Goal: Task Accomplishment & Management: Manage account settings

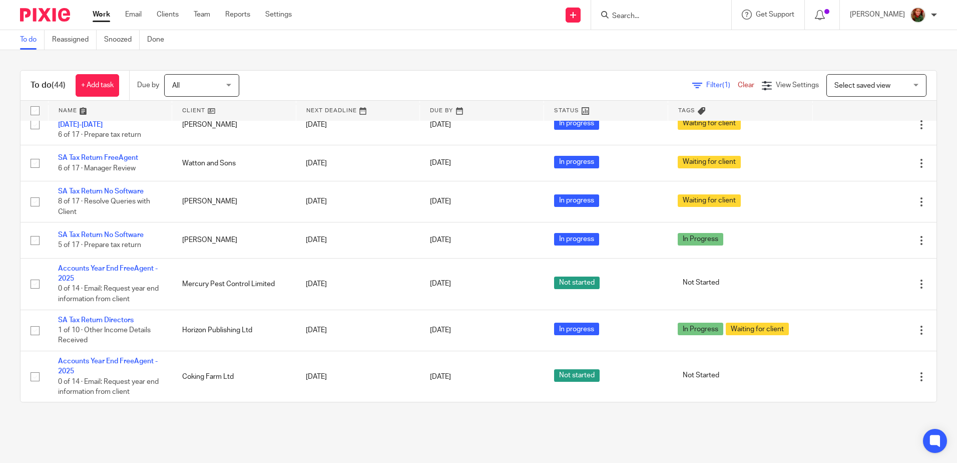
scroll to position [988, 0]
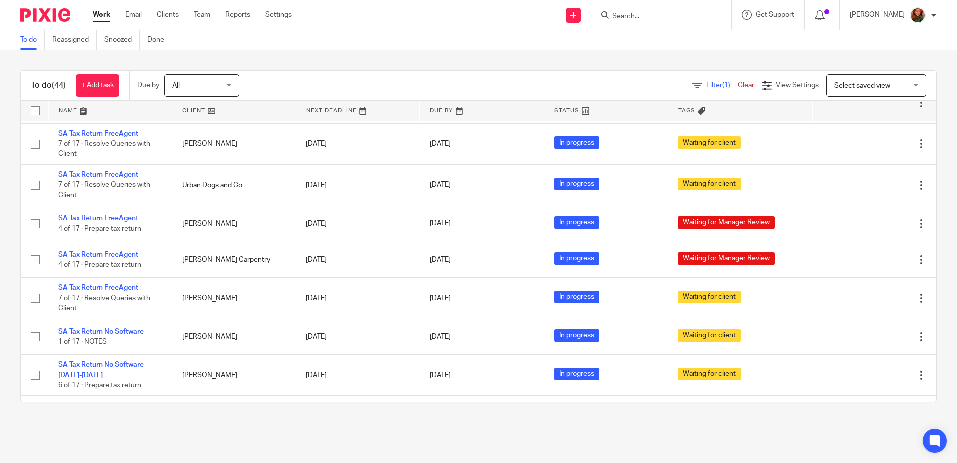
click at [68, 110] on link at bounding box center [111, 111] width 124 height 20
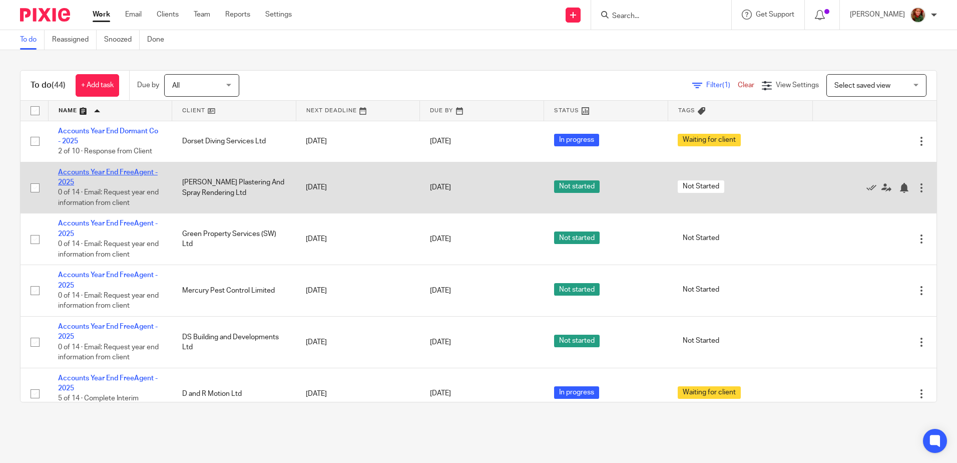
click at [95, 172] on link "Accounts Year End FreeAgent - 2025" at bounding box center [108, 177] width 100 height 17
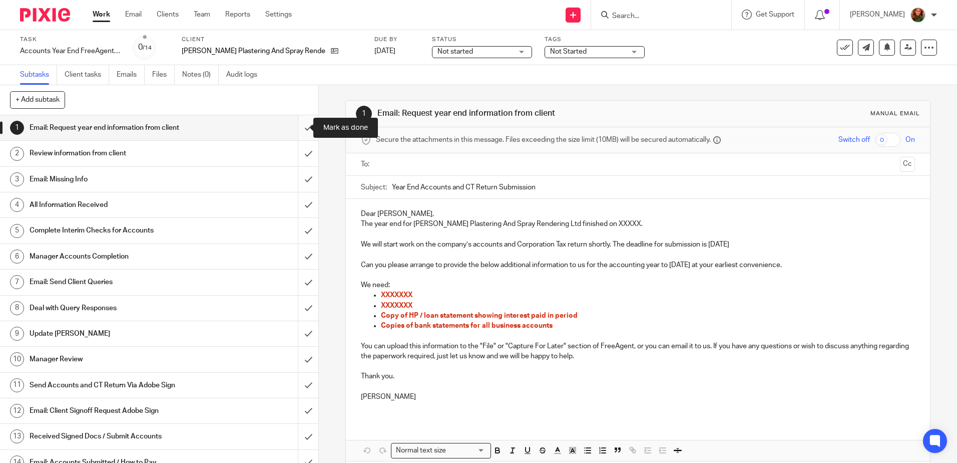
click at [297, 129] on input "submit" at bounding box center [159, 127] width 318 height 25
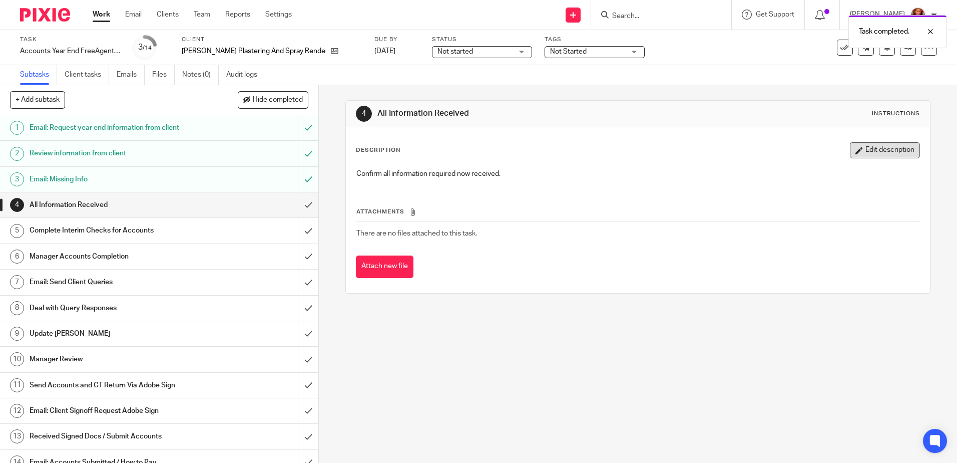
click at [885, 151] on button "Edit description" at bounding box center [885, 150] width 70 height 16
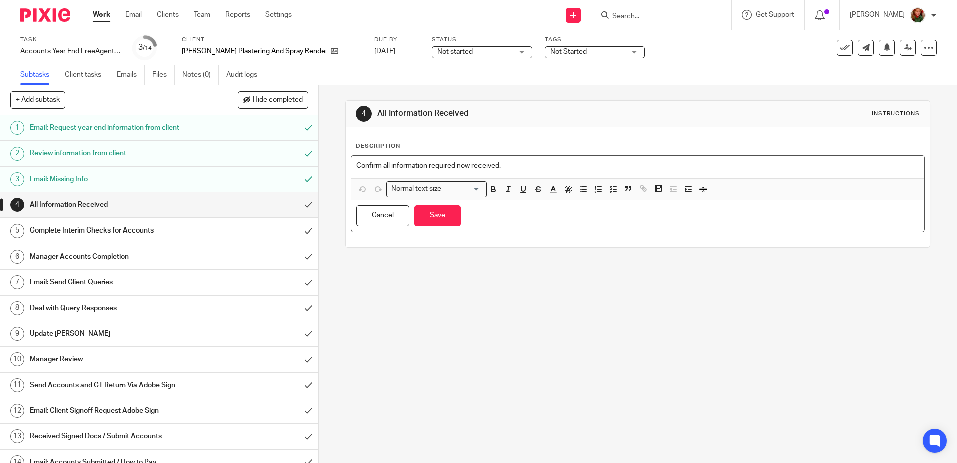
click at [565, 168] on p "Confirm all information required now received." at bounding box center [637, 166] width 563 height 10
click at [101, 18] on link "Work" at bounding box center [102, 15] width 18 height 10
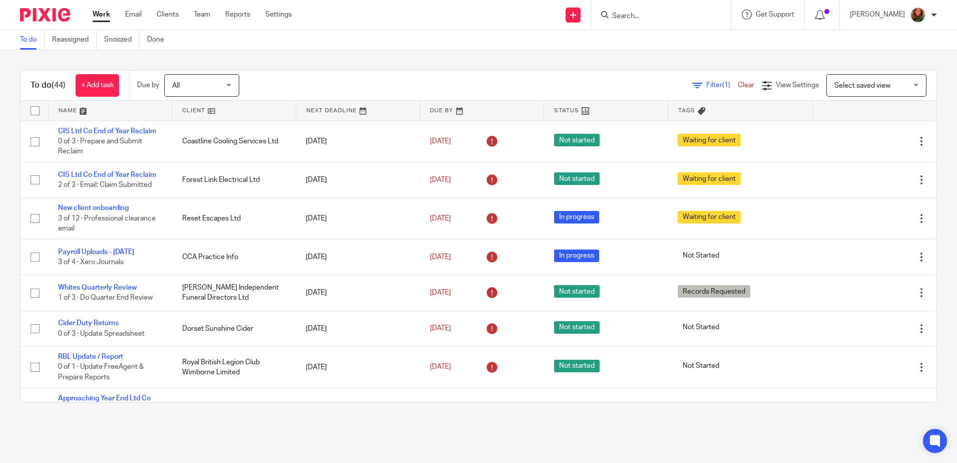
click at [60, 108] on link at bounding box center [111, 111] width 124 height 20
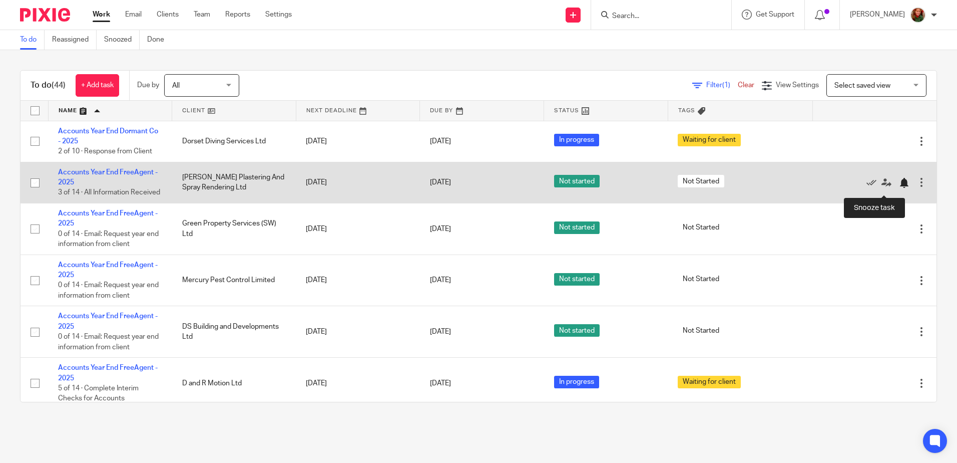
click at [899, 188] on div at bounding box center [904, 183] width 10 height 10
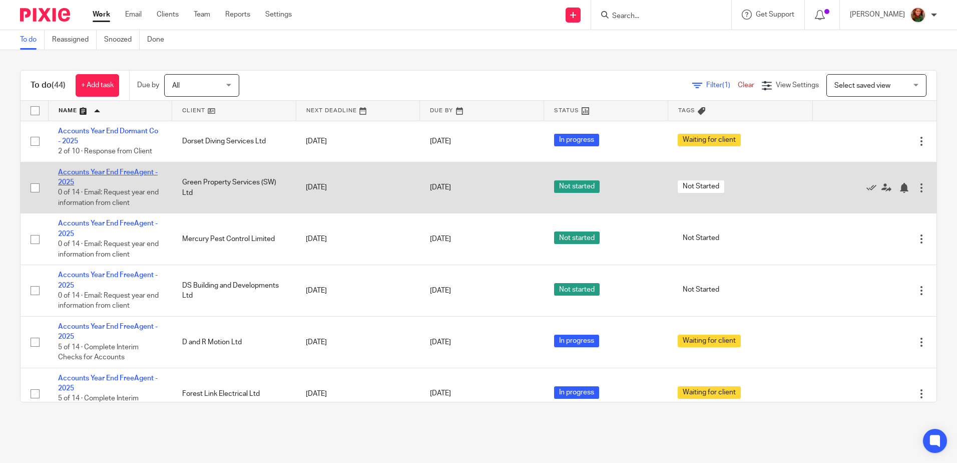
click at [125, 170] on link "Accounts Year End FreeAgent - 2025" at bounding box center [108, 177] width 100 height 17
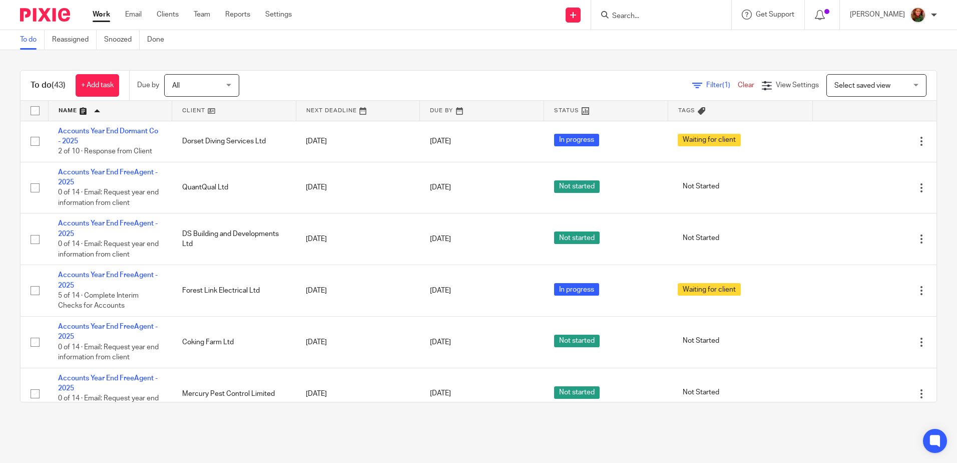
click at [71, 111] on link at bounding box center [111, 111] width 124 height 20
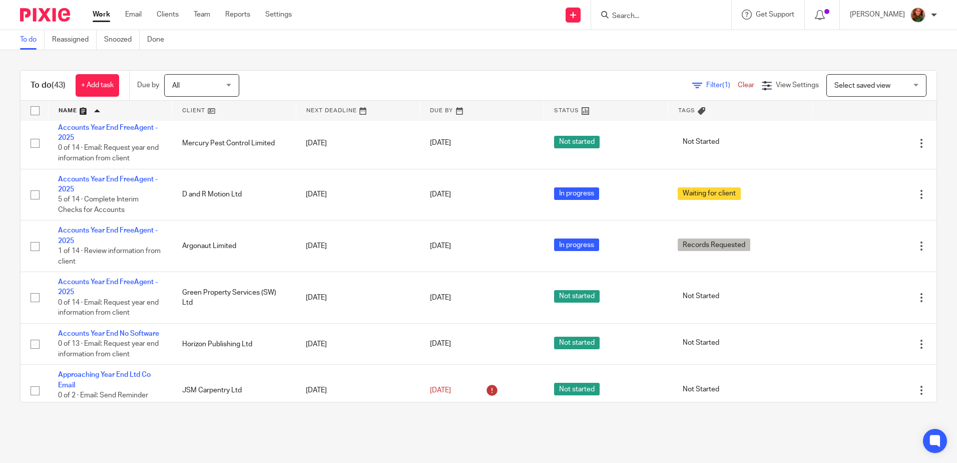
scroll to position [300, 0]
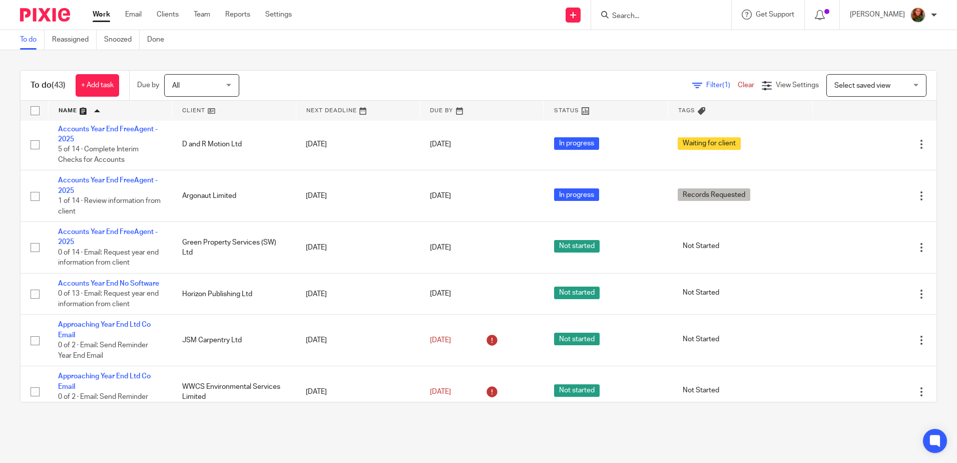
click at [657, 15] on input "Search" at bounding box center [656, 16] width 90 height 9
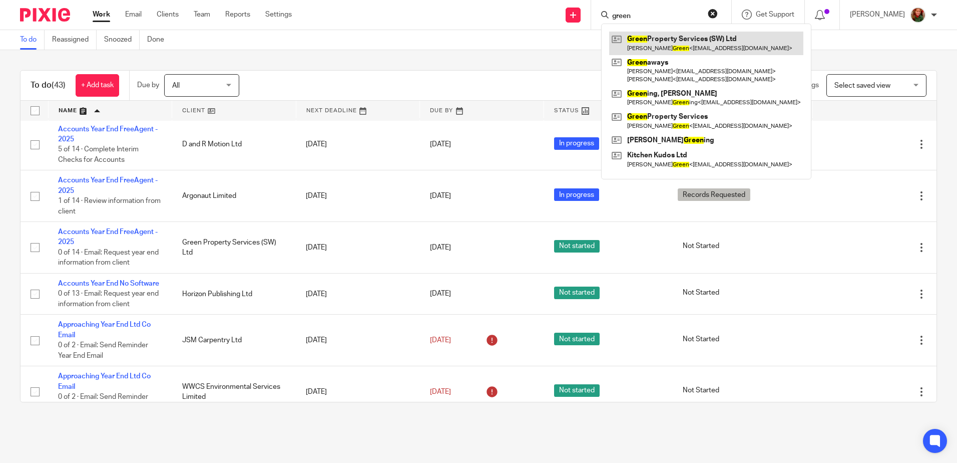
type input "green"
click at [694, 43] on link at bounding box center [706, 43] width 194 height 23
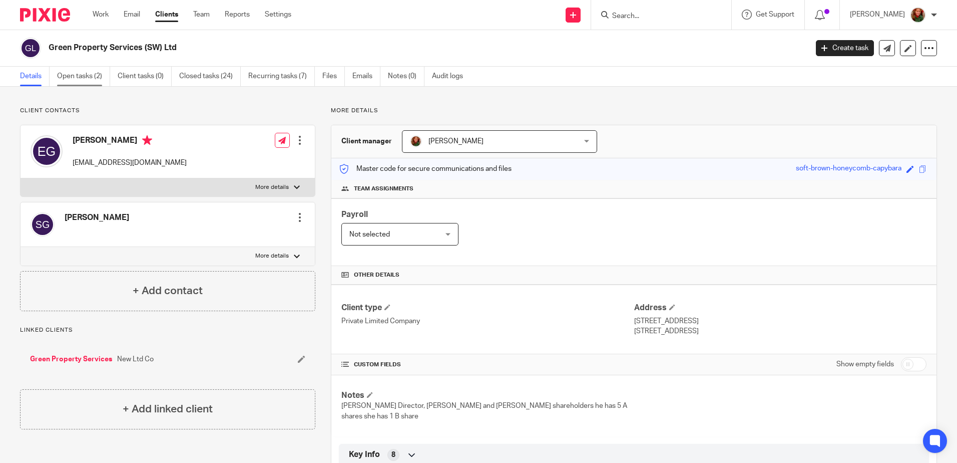
click at [75, 85] on link "Open tasks (2)" at bounding box center [83, 77] width 53 height 20
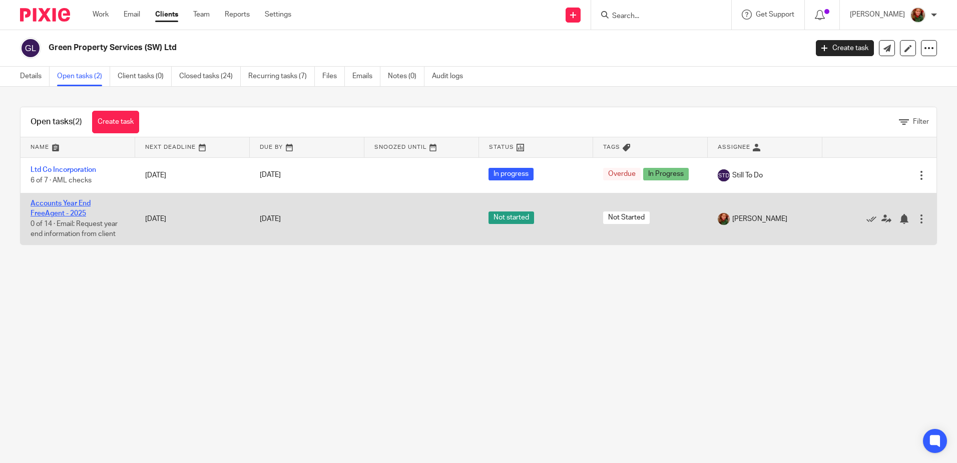
click at [63, 211] on link "Accounts Year End FreeAgent - 2025" at bounding box center [61, 208] width 60 height 17
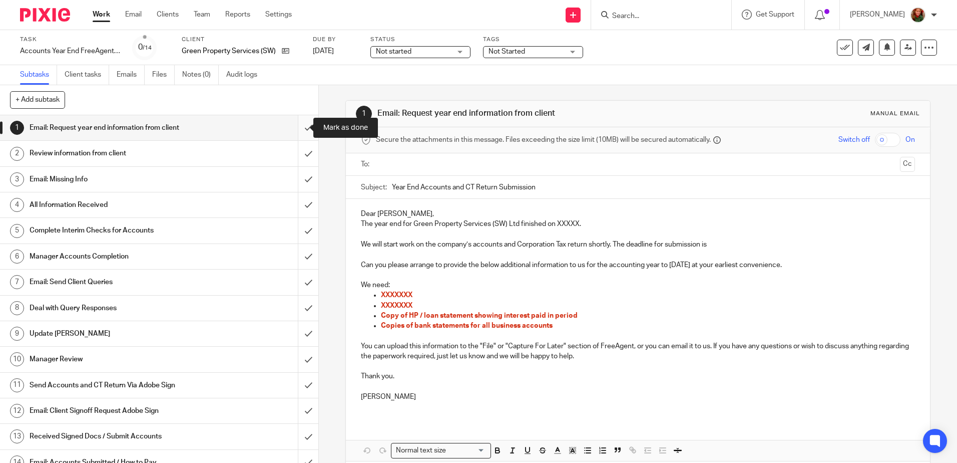
click at [295, 131] on input "submit" at bounding box center [159, 127] width 318 height 25
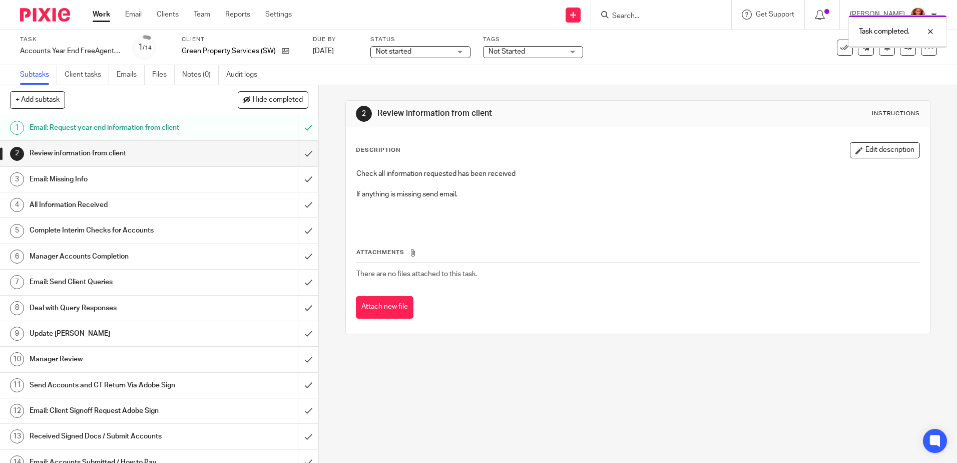
click at [297, 151] on input "submit" at bounding box center [159, 153] width 318 height 25
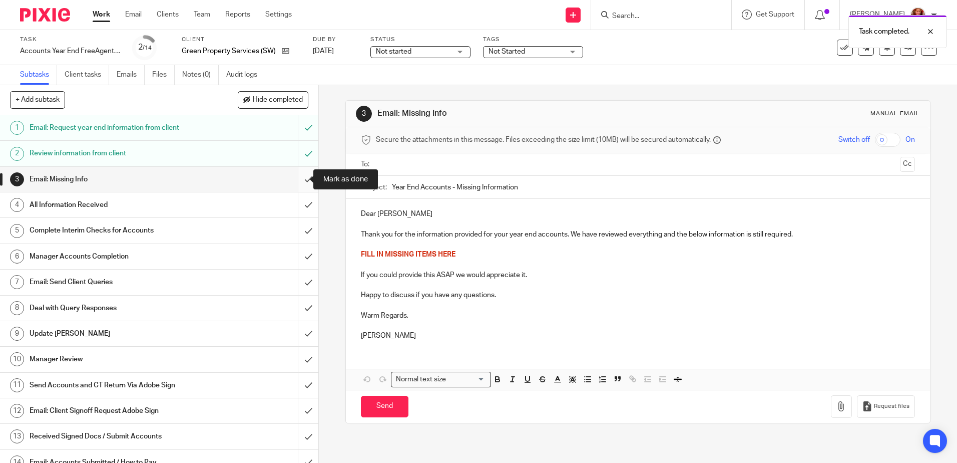
click at [296, 183] on input "submit" at bounding box center [159, 179] width 318 height 25
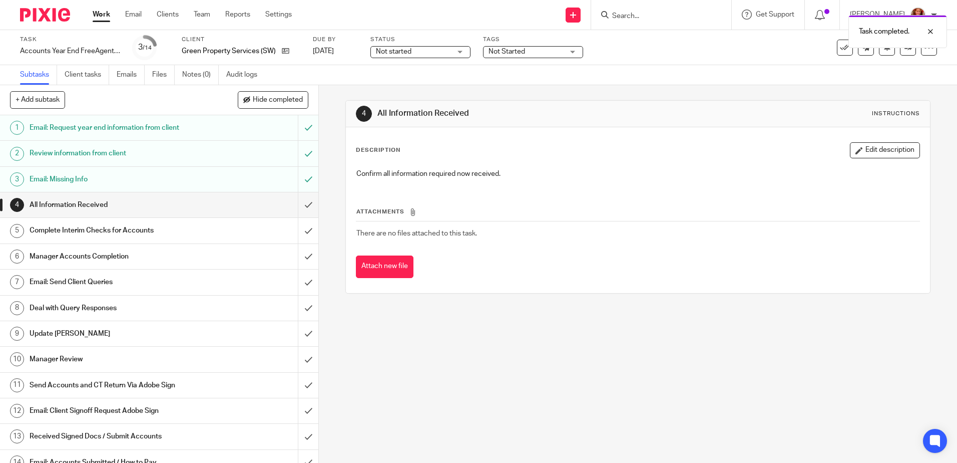
click at [101, 14] on link "Work" at bounding box center [102, 15] width 18 height 10
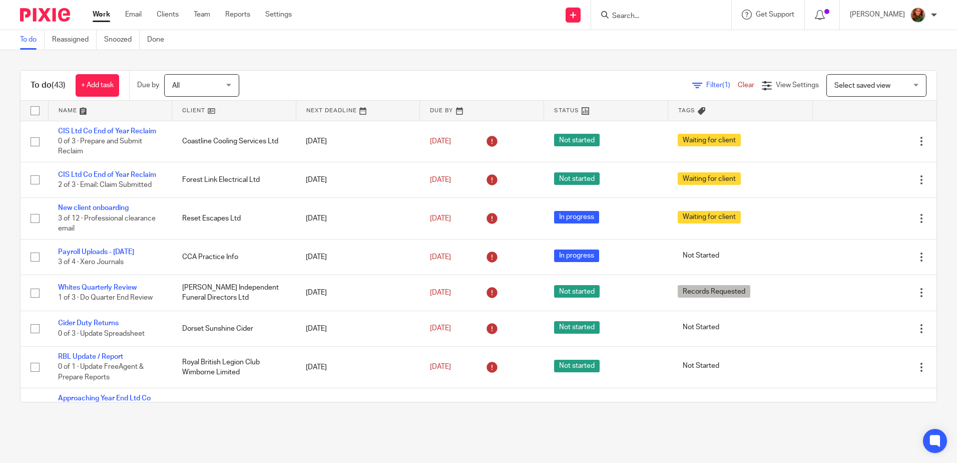
click at [69, 111] on link at bounding box center [111, 111] width 124 height 20
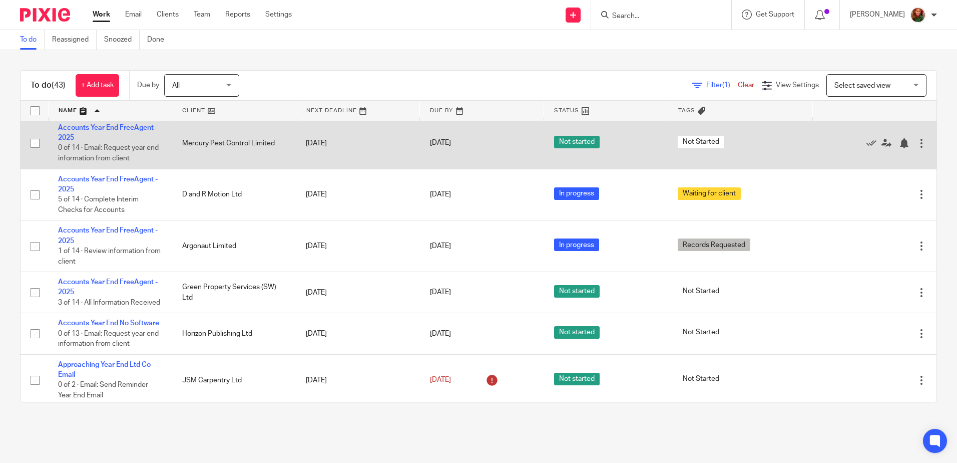
scroll to position [300, 0]
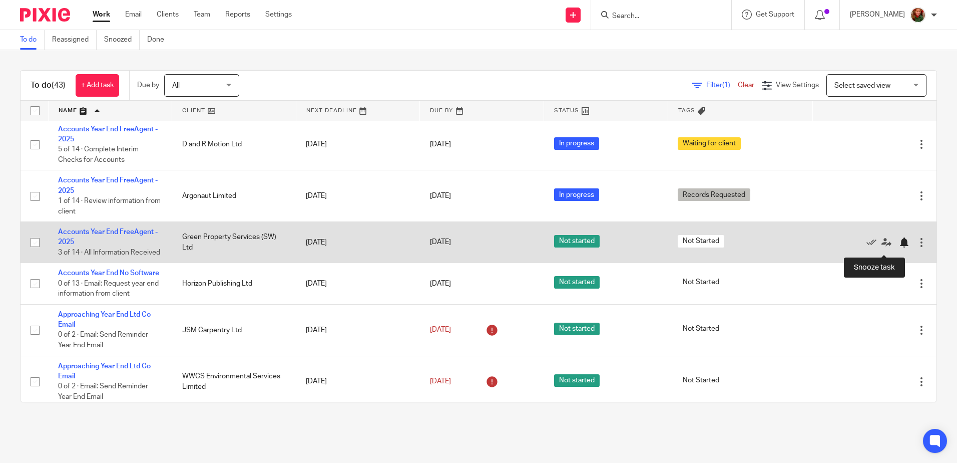
click at [899, 245] on div at bounding box center [904, 242] width 10 height 10
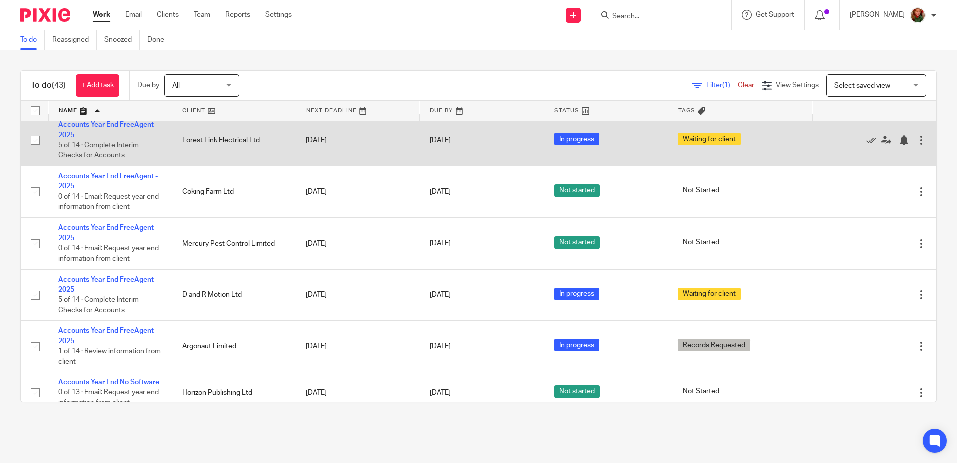
scroll to position [200, 0]
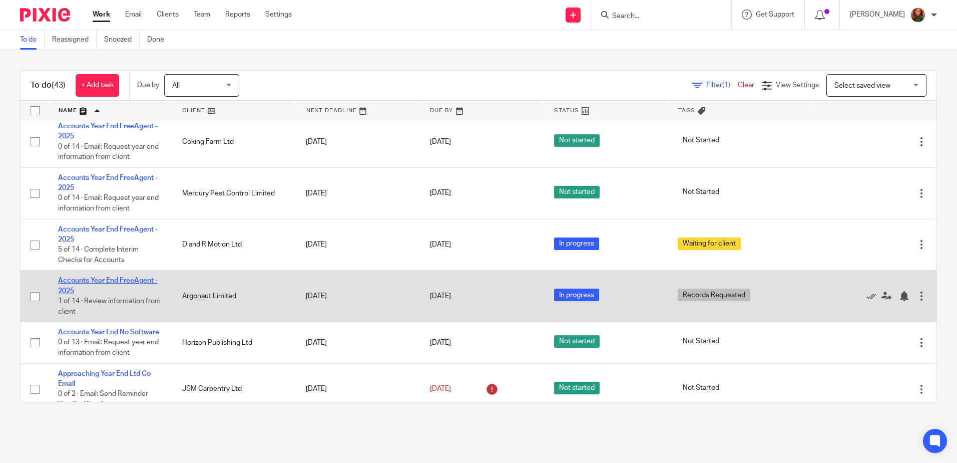
click at [114, 279] on link "Accounts Year End FreeAgent - 2025" at bounding box center [108, 285] width 100 height 17
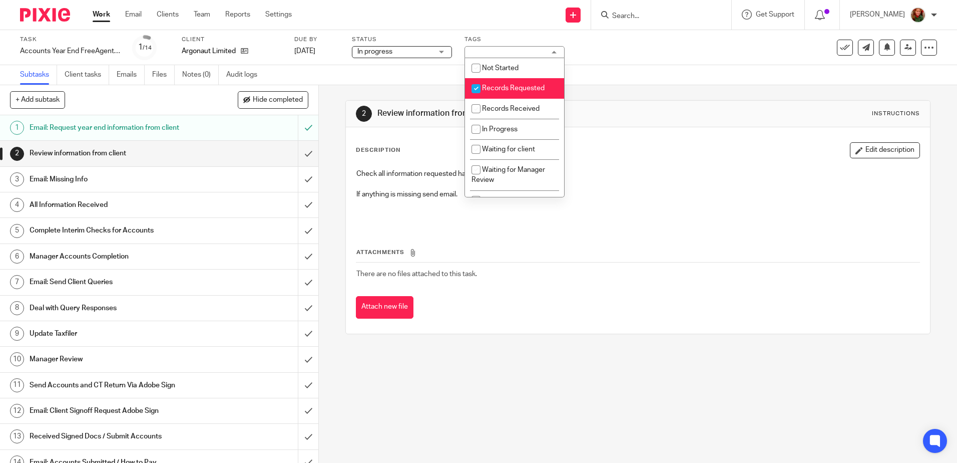
click at [532, 85] on span "Records Requested" at bounding box center [513, 88] width 63 height 7
checkbox input "false"
click at [528, 99] on li "Records Received" at bounding box center [514, 109] width 99 height 21
checkbox input "true"
click at [651, 72] on div "Subtasks Client tasks Emails Files Notes (0) Audit logs" at bounding box center [478, 75] width 957 height 20
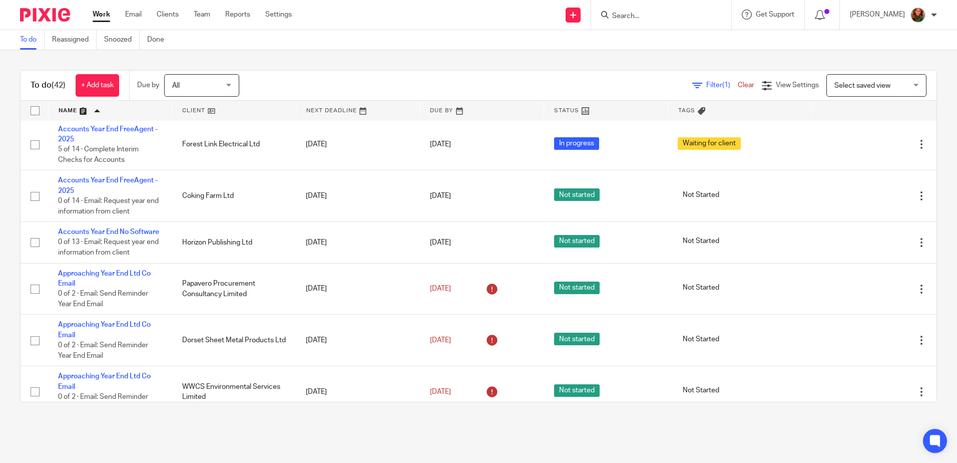
scroll to position [350, 0]
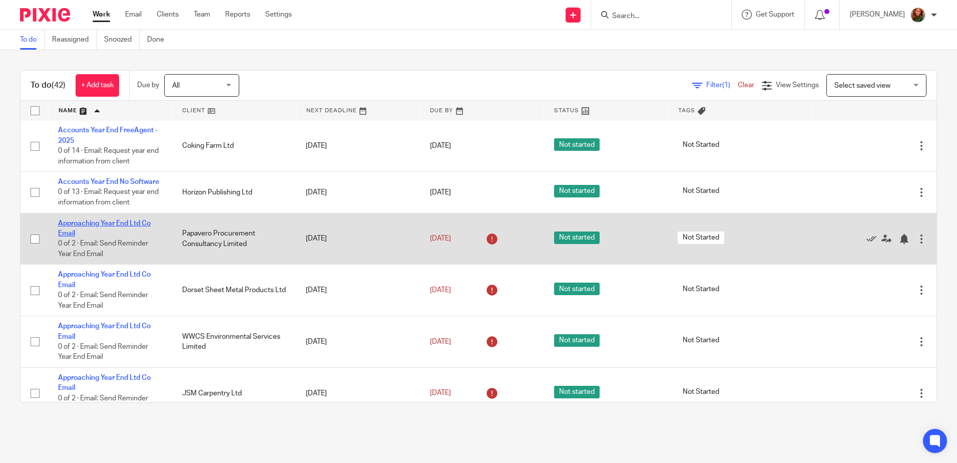
click at [87, 232] on link "Approaching Year End Ltd Co Email" at bounding box center [104, 228] width 93 height 17
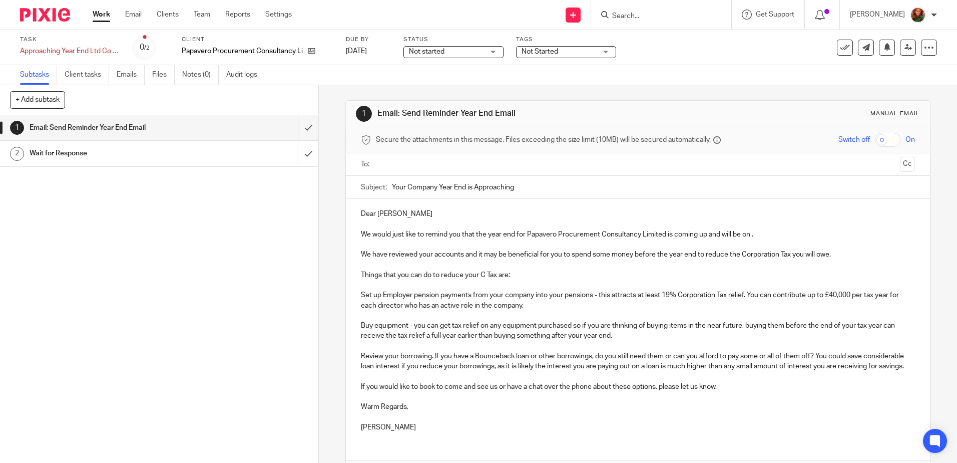
click at [751, 236] on p "We would just like to remind you that the year end for Papavero Procurement Con…" at bounding box center [638, 234] width 554 height 10
click at [602, 275] on p "Things that you can do to reduce your C Tax are:" at bounding box center [638, 275] width 554 height 10
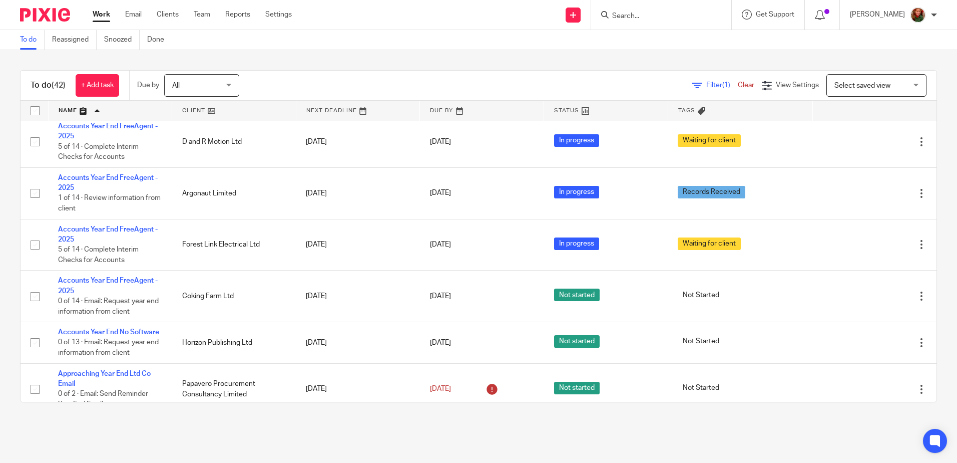
scroll to position [350, 0]
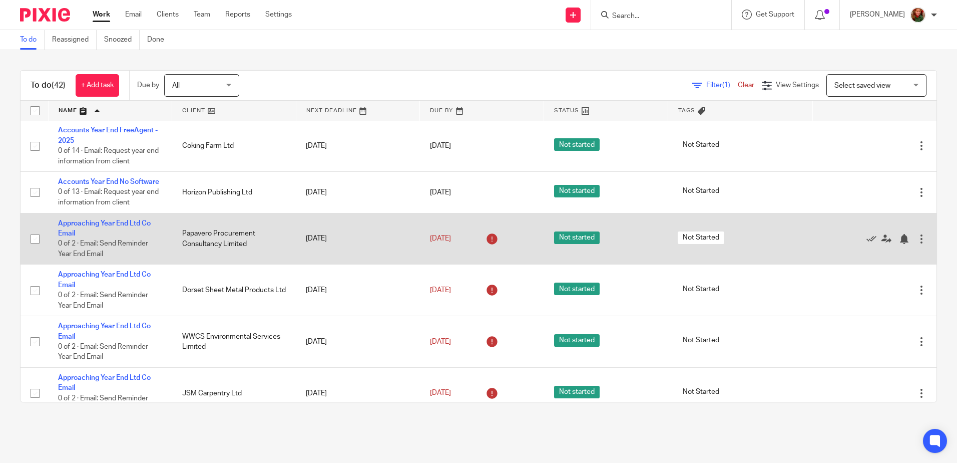
click at [916, 244] on div at bounding box center [921, 239] width 10 height 10
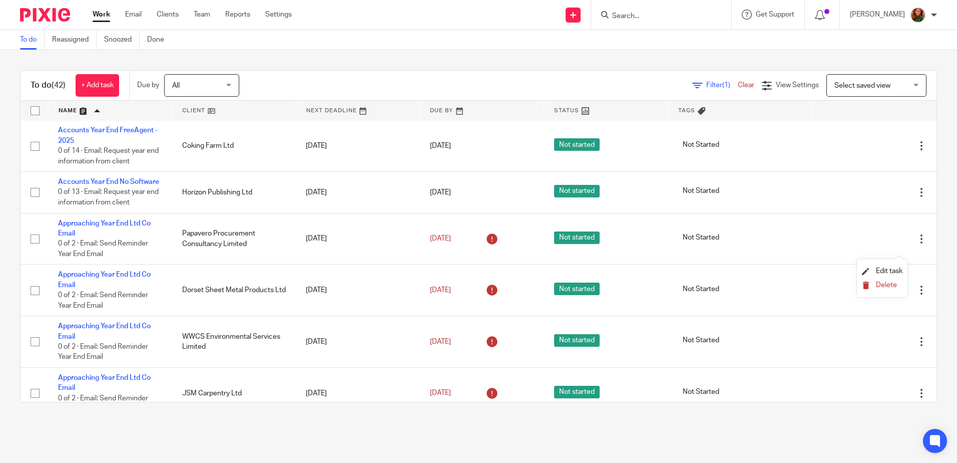
click at [882, 286] on span "Delete" at bounding box center [886, 284] width 21 height 7
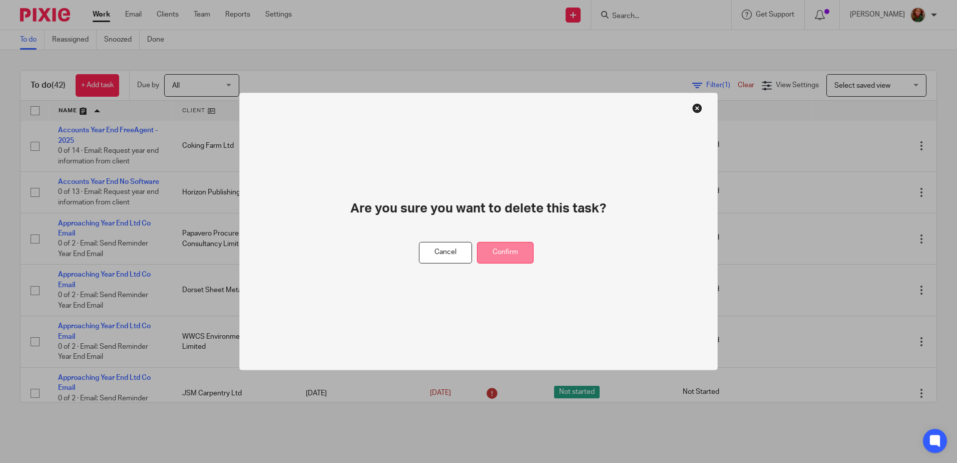
click at [525, 242] on button "Confirm" at bounding box center [505, 253] width 57 height 22
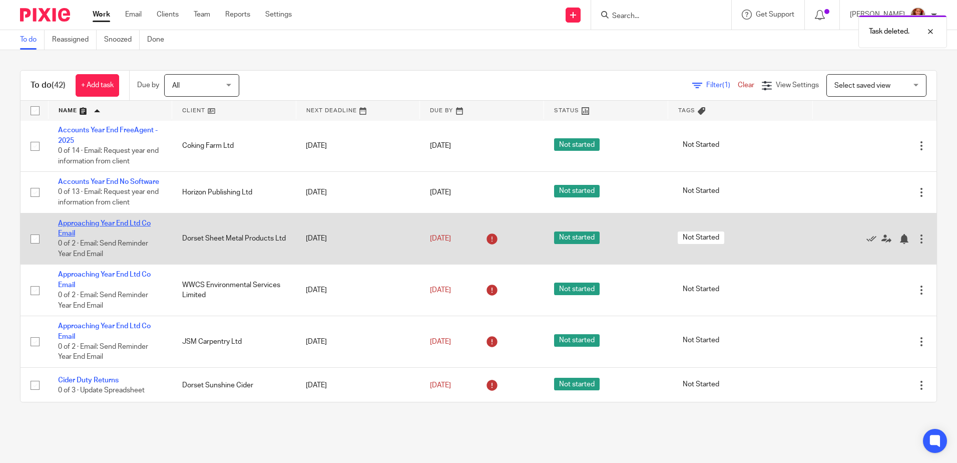
click at [94, 232] on link "Approaching Year End Ltd Co Email" at bounding box center [104, 228] width 93 height 17
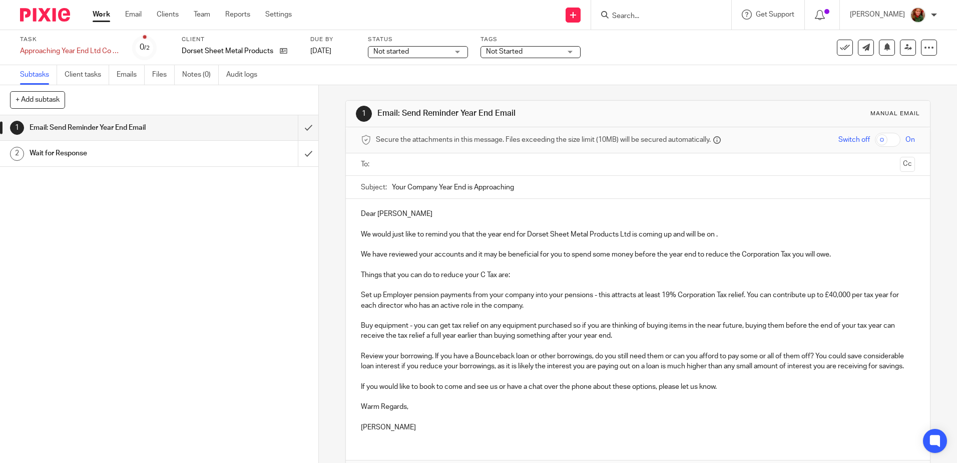
click at [714, 233] on p "We would just like to remind you that the year end for Dorset Sheet Metal Produ…" at bounding box center [638, 234] width 554 height 10
